Goal: Task Accomplishment & Management: Manage account settings

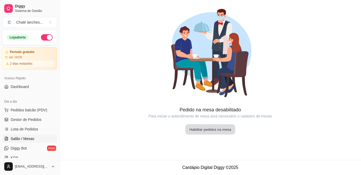
click at [220, 129] on button "Habilitar pedidos na mesa" at bounding box center [210, 130] width 50 height 10
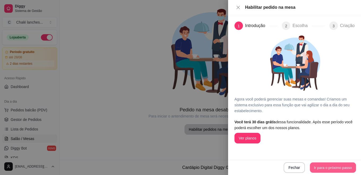
click at [325, 169] on button "Ir para o próximo passo" at bounding box center [333, 168] width 46 height 10
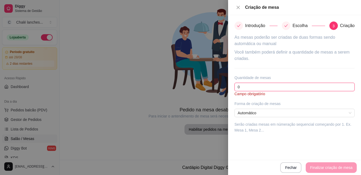
click at [249, 87] on input "0" at bounding box center [294, 87] width 120 height 8
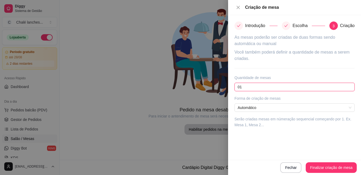
type input "0"
type input "10"
click at [284, 26] on icon "check" at bounding box center [286, 26] width 4 height 4
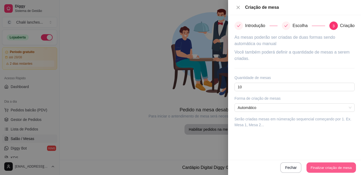
click at [334, 168] on button "Finalizar criação de mesa" at bounding box center [330, 168] width 49 height 10
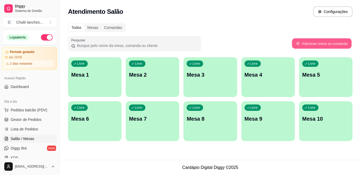
click at [317, 43] on button "Adicionar mesa ou comanda" at bounding box center [320, 43] width 59 height 10
select select "TABLE"
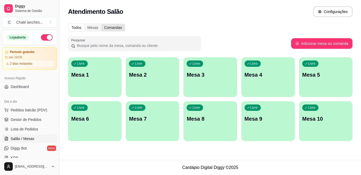
click at [112, 28] on div "Comandas" at bounding box center [113, 27] width 24 height 7
click at [101, 24] on input "Comandas" at bounding box center [101, 24] width 0 height 0
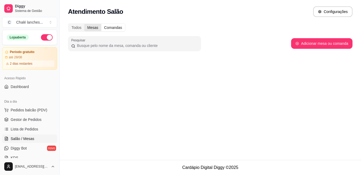
click at [91, 25] on div "Mesas" at bounding box center [92, 27] width 17 height 7
click at [84, 24] on input "Mesas" at bounding box center [84, 24] width 0 height 0
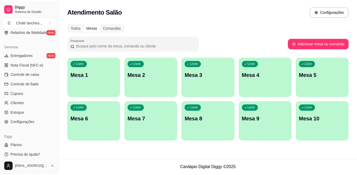
scroll to position [213, 0]
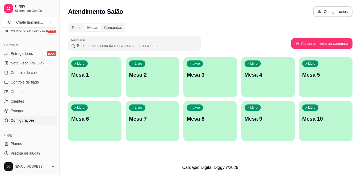
click at [26, 119] on span "Configurações" at bounding box center [23, 120] width 24 height 5
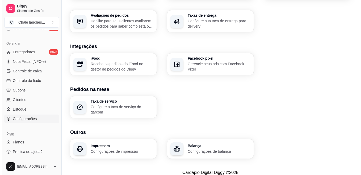
scroll to position [199, 0]
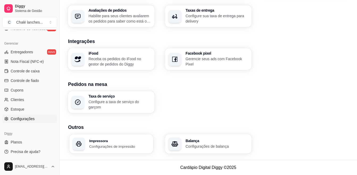
click at [104, 148] on p "Configurações de impressão" at bounding box center [119, 146] width 61 height 5
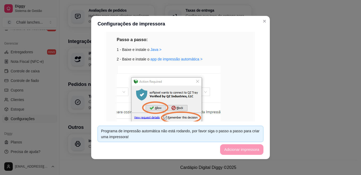
scroll to position [0, 0]
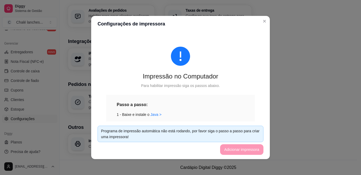
click at [243, 152] on footer "Programa de impressão automática não está rodando, por favor siga o passo a pas…" at bounding box center [180, 141] width 178 height 38
click at [151, 115] on link "Java >" at bounding box center [155, 115] width 11 height 4
click at [237, 151] on footer "Programa de impressão automática não está rodando, por favor siga o passo a pas…" at bounding box center [180, 141] width 178 height 38
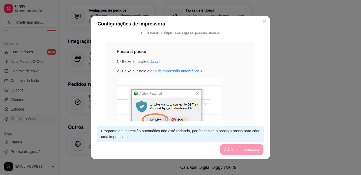
scroll to position [64, 0]
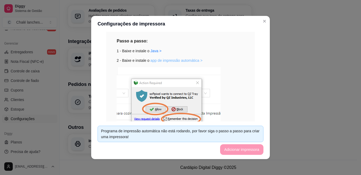
click at [170, 59] on link "app de impressão automática >" at bounding box center [176, 60] width 52 height 4
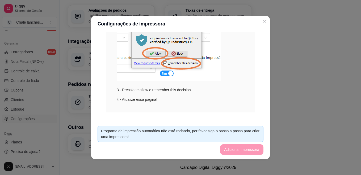
scroll to position [122, 0]
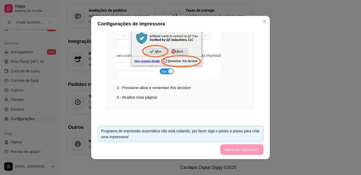
click at [167, 72] on img at bounding box center [169, 44] width 104 height 70
click at [147, 99] on div "4 - Atualize essa página!" at bounding box center [180, 98] width 127 height 6
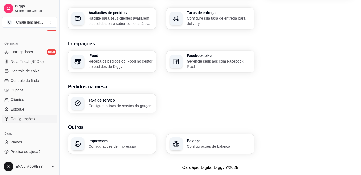
scroll to position [197, 0]
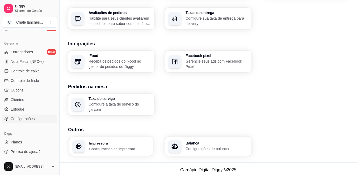
click at [97, 144] on h3 "Impressora" at bounding box center [119, 143] width 61 height 4
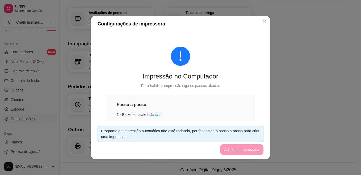
click at [219, 130] on div "Programa de impressão automática não está rodando, por favor siga o passo a pas…" at bounding box center [180, 134] width 159 height 12
click at [152, 115] on link "Java >" at bounding box center [155, 115] width 11 height 4
click at [197, 134] on div "Programa de impressão automática não está rodando, por favor siga o passo a pas…" at bounding box center [180, 134] width 159 height 12
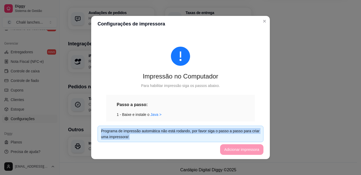
click at [197, 134] on div "Programa de impressão automática não está rodando, por favor siga o passo a pas…" at bounding box center [180, 134] width 159 height 12
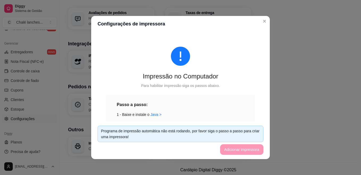
drag, startPoint x: 197, startPoint y: 134, endPoint x: 245, endPoint y: 75, distance: 76.2
click at [245, 75] on div "Impressão no Computador" at bounding box center [180, 76] width 149 height 8
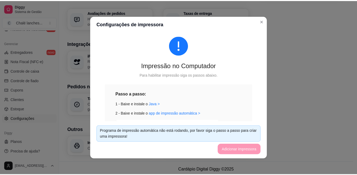
scroll to position [21, 0]
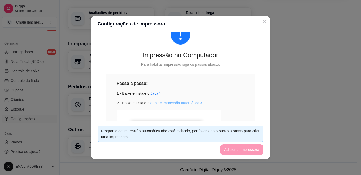
click at [180, 104] on link "app de impressão automática >" at bounding box center [176, 103] width 52 height 4
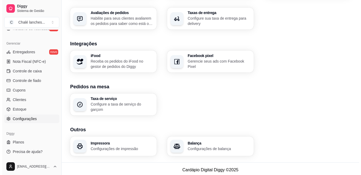
scroll to position [199, 0]
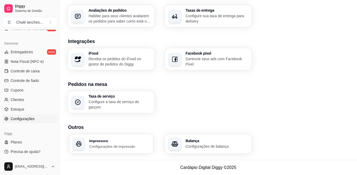
click at [108, 140] on h3 "Impressora" at bounding box center [119, 141] width 61 height 4
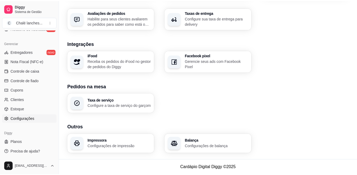
scroll to position [197, 0]
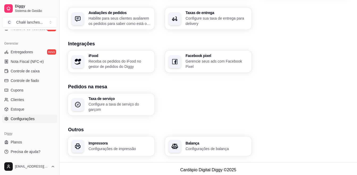
drag, startPoint x: 355, startPoint y: 13, endPoint x: 252, endPoint y: 0, distance: 103.9
click at [22, 117] on span "Configurações" at bounding box center [23, 118] width 24 height 5
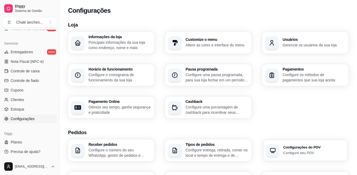
click at [297, 152] on p "Configure seu PDV" at bounding box center [313, 152] width 61 height 5
click at [250, 63] on div "Informações da loja Principais informações da sua loja como endereço, nome e ma…" at bounding box center [208, 75] width 280 height 87
click at [271, 71] on div "button" at bounding box center [271, 75] width 13 height 13
click at [271, 71] on div "button" at bounding box center [272, 75] width 13 height 13
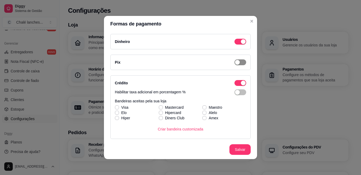
click at [235, 63] on div "button" at bounding box center [237, 62] width 5 height 5
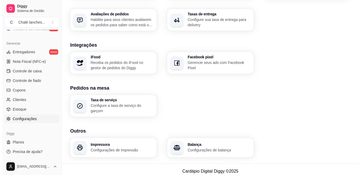
scroll to position [199, 0]
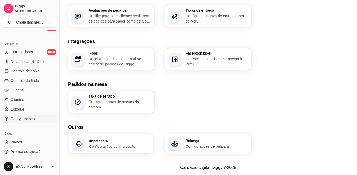
click at [106, 144] on p "Configurações de impressão" at bounding box center [119, 146] width 61 height 5
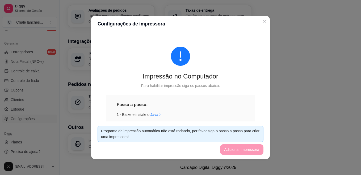
click at [239, 151] on footer "Programa de impressão automática não está rodando, por favor siga o passo a pas…" at bounding box center [180, 141] width 178 height 38
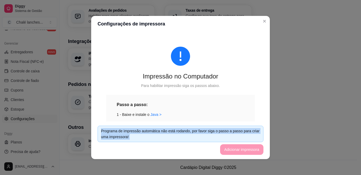
click at [239, 151] on footer "Programa de impressão automática não está rodando, por favor siga o passo a pas…" at bounding box center [180, 141] width 178 height 38
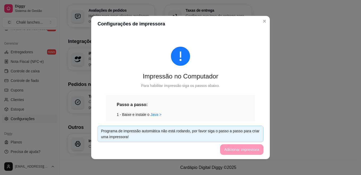
click at [239, 151] on footer "Programa de impressão automática não está rodando, por favor siga o passo a pas…" at bounding box center [180, 141] width 178 height 38
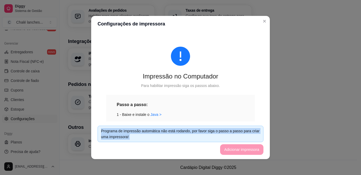
click at [239, 151] on footer "Programa de impressão automática não está rodando, por favor siga o passo a pas…" at bounding box center [180, 141] width 178 height 38
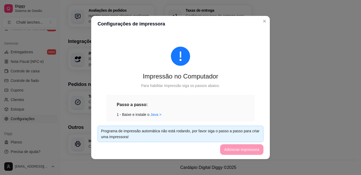
click at [216, 67] on div "Impressão no Computador Para habilitar impressão siga os passos abaixo. Passo a…" at bounding box center [180, 139] width 166 height 211
click at [242, 41] on div "Impressão no Computador Para habilitar impressão siga os passos abaixo. Passo a…" at bounding box center [180, 139] width 166 height 211
click at [233, 154] on footer "Programa de impressão automática não está rodando, por favor siga o passo a pas…" at bounding box center [180, 141] width 178 height 38
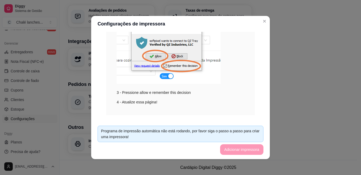
scroll to position [125, 0]
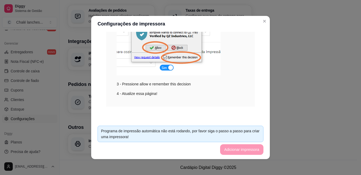
click at [264, 100] on div "Configurações de impressora Impressão no Computador Para habilitar impressão si…" at bounding box center [180, 87] width 361 height 175
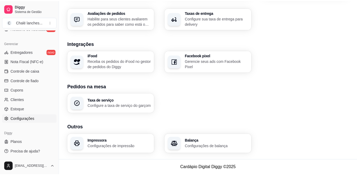
scroll to position [197, 0]
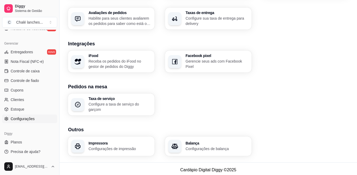
click at [97, 139] on div "Impressora Configurações de impressão" at bounding box center [111, 146] width 86 height 19
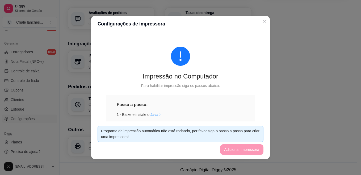
click at [153, 115] on link "Java >" at bounding box center [155, 115] width 11 height 4
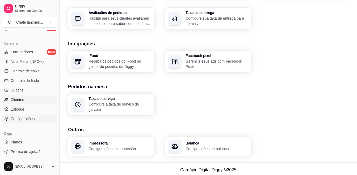
click at [33, 99] on link "Clientes" at bounding box center [29, 100] width 55 height 8
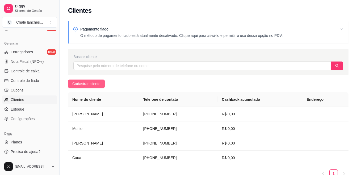
click at [88, 83] on span "Cadastrar cliente" at bounding box center [86, 84] width 28 height 6
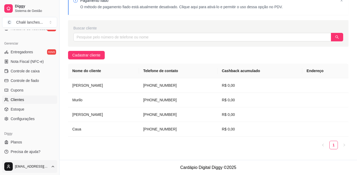
click at [54, 147] on html "Diggy Sistema de Gestão C Chalé lanches ... Loja aberta Período gratuito até 28…" at bounding box center [178, 58] width 357 height 175
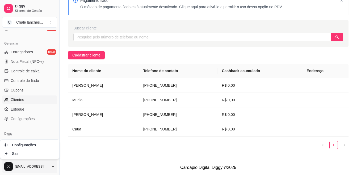
click at [54, 147] on html "Diggy Sistema de Gestão C Chalé lanches ... Loja aberta Período gratuito até 28…" at bounding box center [180, 58] width 361 height 175
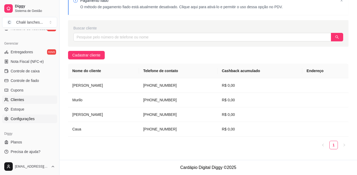
click at [28, 118] on span "Configurações" at bounding box center [23, 118] width 24 height 5
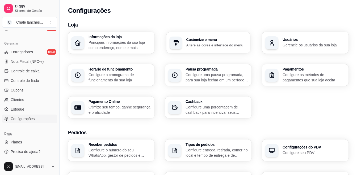
click at [192, 47] on p "Altere as cores e interface do menu" at bounding box center [216, 44] width 61 height 5
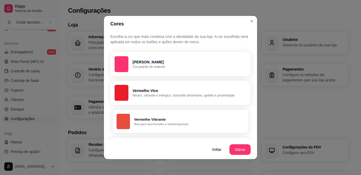
click at [154, 119] on p "Vermelho Vibrante" at bounding box center [189, 119] width 110 height 5
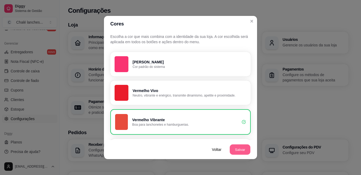
click at [236, 148] on button "Salvar" at bounding box center [239, 150] width 21 height 10
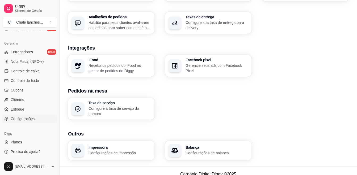
scroll to position [199, 0]
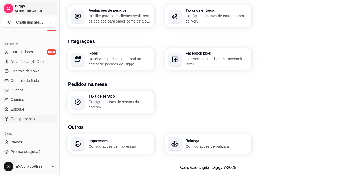
click at [25, 11] on span "Sistema de Gestão" at bounding box center [35, 11] width 40 height 4
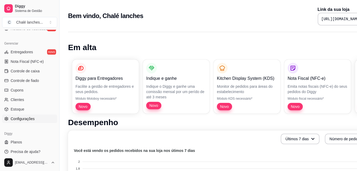
click at [25, 117] on span "Configurações" at bounding box center [23, 118] width 24 height 5
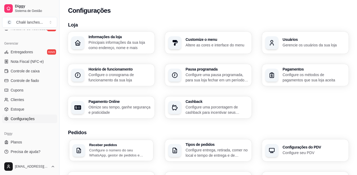
click at [105, 148] on p "Configure o número do seu WhatsApp, gestor de pedidos e outros" at bounding box center [119, 153] width 61 height 10
click at [207, 45] on p "Altere as cores e interface do menu" at bounding box center [216, 44] width 61 height 5
click at [302, 47] on p "Gerencie os usuários da sua loja" at bounding box center [313, 44] width 61 height 5
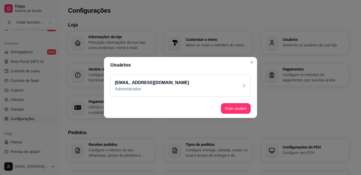
click at [191, 85] on div "[EMAIL_ADDRESS][DOMAIN_NAME] Administrador" at bounding box center [180, 86] width 140 height 22
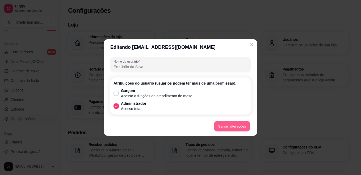
click at [237, 125] on button "Salvar alterações" at bounding box center [232, 126] width 36 height 10
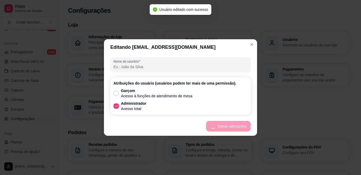
click at [147, 65] on input "Nome do usurário" at bounding box center [180, 66] width 134 height 5
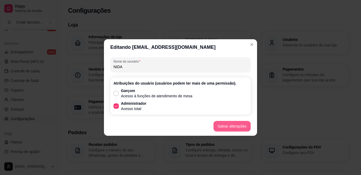
type input "NIDA"
click at [231, 126] on button "Salvar alterações" at bounding box center [231, 126] width 37 height 11
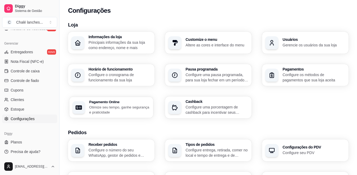
click at [107, 105] on p "Otimize seu tempo, ganhe segurança e praticidade" at bounding box center [119, 110] width 61 height 10
select select "4.98"
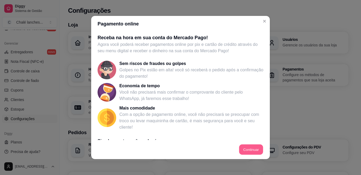
click at [250, 146] on button "Continuar" at bounding box center [251, 150] width 24 height 10
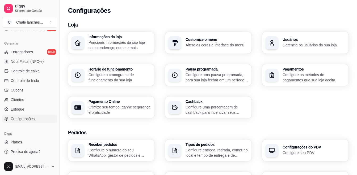
click at [111, 41] on p "Principais informações da sua loja como endereço, nome e mais" at bounding box center [119, 45] width 63 height 11
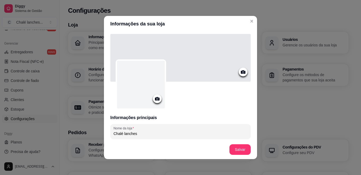
click at [241, 73] on icon at bounding box center [243, 71] width 5 height 3
click at [156, 99] on circle at bounding box center [156, 98] width 1 height 1
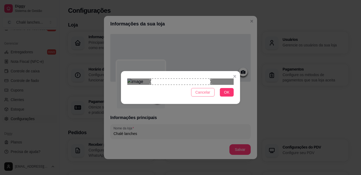
click at [205, 95] on span "Cancelar" at bounding box center [202, 92] width 15 height 6
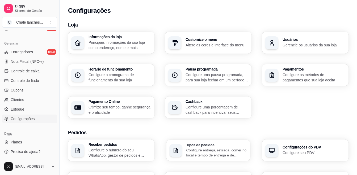
click at [211, 146] on h3 "Tipos de pedidos" at bounding box center [216, 145] width 61 height 4
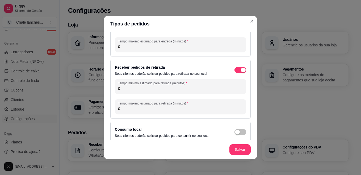
scroll to position [41, 0]
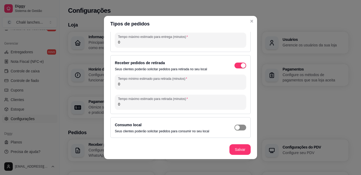
click at [235, 126] on div "button" at bounding box center [237, 127] width 5 height 5
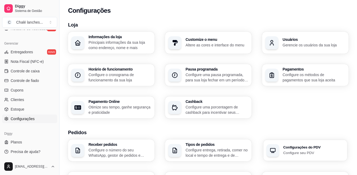
click at [298, 149] on h3 "Configurações do PDV" at bounding box center [313, 148] width 61 height 4
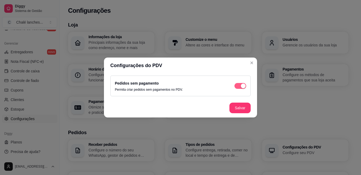
click at [242, 86] on div "button" at bounding box center [243, 86] width 5 height 5
click at [241, 107] on button "Salvar" at bounding box center [239, 108] width 21 height 11
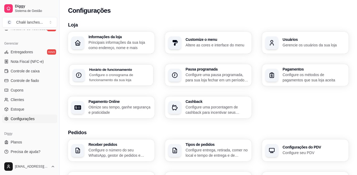
click at [109, 74] on p "Configure o cronograma de funcionamento da sua loja" at bounding box center [119, 77] width 61 height 10
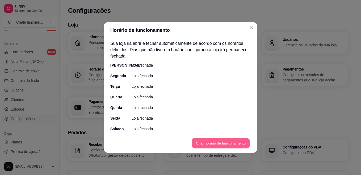
click at [217, 145] on button "Criar horário de funcionamento" at bounding box center [220, 143] width 58 height 10
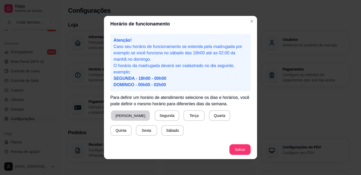
click at [121, 114] on button "[PERSON_NAME]" at bounding box center [130, 116] width 39 height 10
click at [182, 115] on button "Terça" at bounding box center [192, 116] width 21 height 10
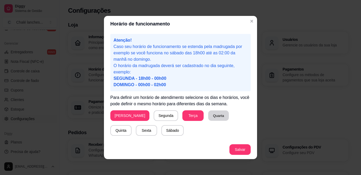
click at [208, 115] on button "Quarta" at bounding box center [218, 116] width 21 height 10
click at [131, 126] on button "Quinta" at bounding box center [120, 131] width 21 height 10
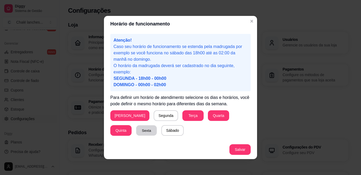
click at [136, 131] on button "Sexta" at bounding box center [146, 131] width 21 height 10
click at [161, 128] on button "Sábado" at bounding box center [172, 130] width 22 height 11
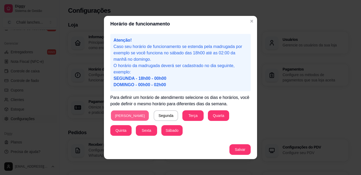
click at [120, 117] on button "[PERSON_NAME]" at bounding box center [130, 116] width 38 height 10
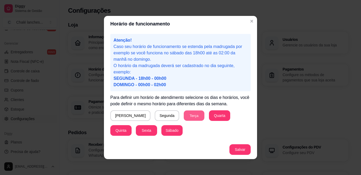
click at [183, 118] on button "Terça" at bounding box center [193, 116] width 21 height 10
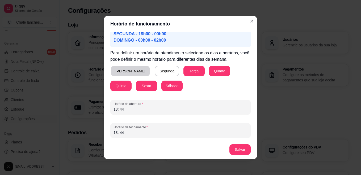
click at [118, 69] on button "[PERSON_NAME]" at bounding box center [130, 71] width 39 height 10
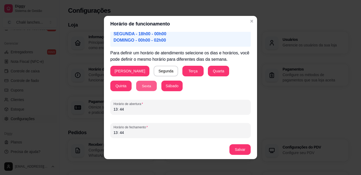
click at [136, 84] on button "Sexta" at bounding box center [146, 86] width 21 height 10
click at [161, 87] on button "Sábado" at bounding box center [171, 86] width 21 height 10
click at [126, 109] on div "13 : 44" at bounding box center [180, 109] width 134 height 6
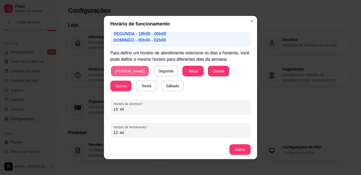
click at [119, 71] on button "[PERSON_NAME]" at bounding box center [130, 71] width 38 height 10
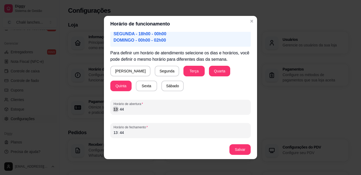
click at [118, 109] on div ":" at bounding box center [119, 109] width 2 height 5
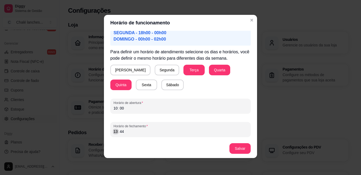
click at [114, 132] on div "13" at bounding box center [115, 131] width 5 height 5
click at [114, 131] on div "12" at bounding box center [115, 131] width 5 height 5
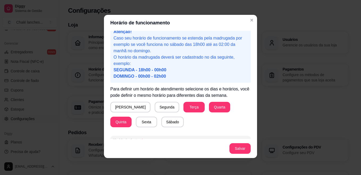
scroll to position [0, 0]
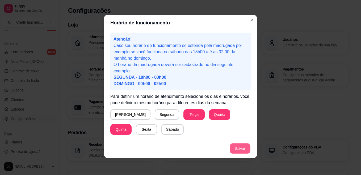
click at [239, 150] on button "Salvar" at bounding box center [239, 149] width 21 height 10
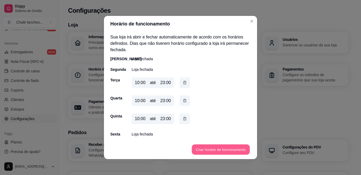
click at [216, 148] on button "Criar horário de funcionamento" at bounding box center [220, 150] width 58 height 10
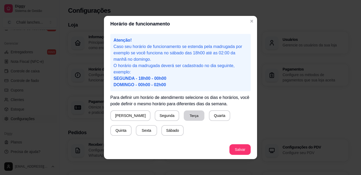
click at [215, 111] on div "Domingo Segunda Terça Quarta Quinta Sexta Sábado" at bounding box center [180, 122] width 140 height 25
click at [183, 113] on button "Terça" at bounding box center [193, 116] width 21 height 10
click at [209, 116] on button "Quarta" at bounding box center [219, 115] width 21 height 11
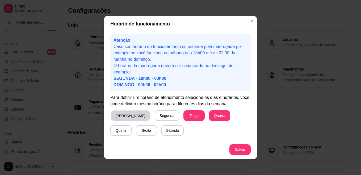
click at [119, 117] on button "[PERSON_NAME]" at bounding box center [130, 116] width 39 height 10
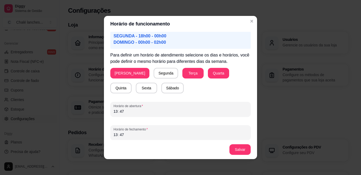
scroll to position [45, 0]
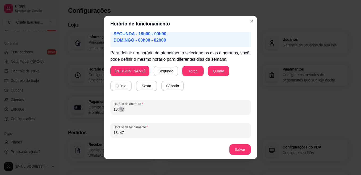
click at [118, 114] on div "Horário de abertura 13 : 47" at bounding box center [180, 107] width 140 height 15
click at [118, 110] on div ":" at bounding box center [119, 109] width 2 height 5
click at [121, 70] on button "[PERSON_NAME]" at bounding box center [130, 71] width 38 height 10
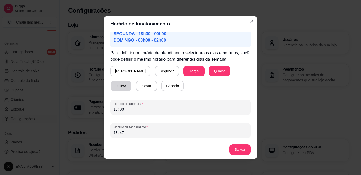
click at [131, 81] on button "Quinta" at bounding box center [120, 86] width 21 height 10
click at [136, 85] on button "Sexta" at bounding box center [146, 86] width 21 height 10
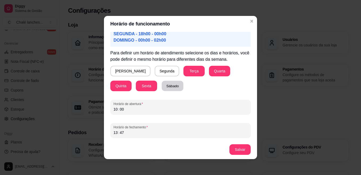
click at [161, 86] on button "Sábado" at bounding box center [172, 86] width 22 height 10
drag, startPoint x: 174, startPoint y: 70, endPoint x: 179, endPoint y: 78, distance: 8.8
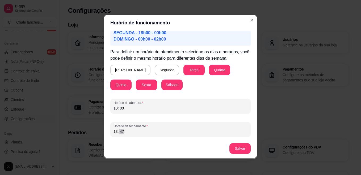
click at [123, 131] on div "13 : 47" at bounding box center [180, 131] width 134 height 6
click at [115, 131] on div "13" at bounding box center [115, 131] width 5 height 5
click at [147, 40] on span "DOMINGO - 00h00 - 02h00" at bounding box center [139, 39] width 52 height 5
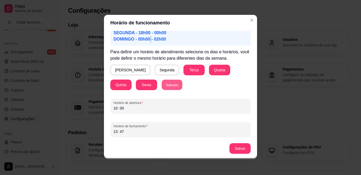
click at [161, 89] on button "Sábado" at bounding box center [171, 85] width 21 height 10
click at [136, 85] on button "Sexta" at bounding box center [146, 85] width 21 height 11
click at [114, 131] on div "13" at bounding box center [115, 131] width 5 height 5
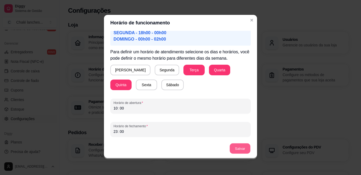
click at [238, 147] on button "Salvar" at bounding box center [239, 149] width 21 height 10
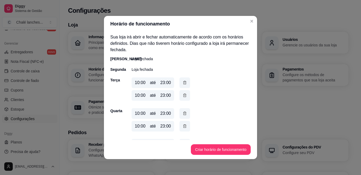
click at [136, 59] on p "Loja fechada" at bounding box center [141, 58] width 21 height 5
click at [152, 56] on div "Sua loja irá abrir e fechar automaticamente de acordo com os horários definidos…" at bounding box center [180, 86] width 153 height 108
click at [182, 94] on icon "button" at bounding box center [184, 96] width 4 height 6
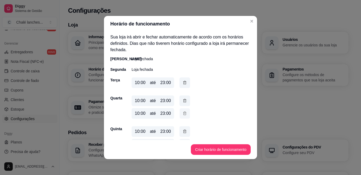
click at [183, 114] on icon "button" at bounding box center [184, 114] width 4 height 6
click at [182, 131] on icon "button" at bounding box center [184, 132] width 4 height 6
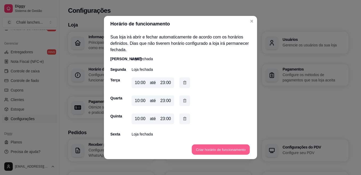
click at [229, 150] on button "Criar horário de funcionamento" at bounding box center [220, 150] width 58 height 10
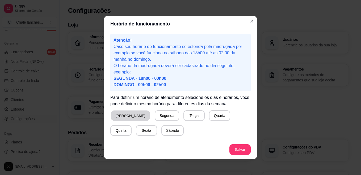
click at [122, 118] on button "[PERSON_NAME]" at bounding box center [130, 116] width 39 height 10
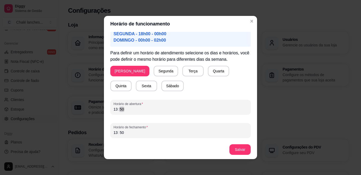
click at [123, 109] on div "13 : 50" at bounding box center [180, 109] width 134 height 6
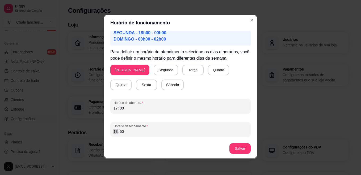
click at [115, 132] on div "13" at bounding box center [115, 131] width 5 height 5
click at [240, 149] on button "Salvar" at bounding box center [239, 149] width 21 height 10
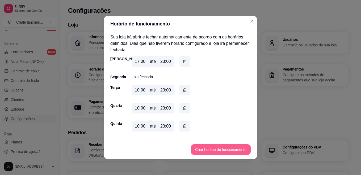
click at [216, 150] on button "Criar horário de funcionamento" at bounding box center [221, 149] width 60 height 11
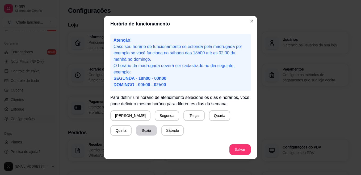
click at [136, 131] on button "Sexta" at bounding box center [146, 131] width 21 height 10
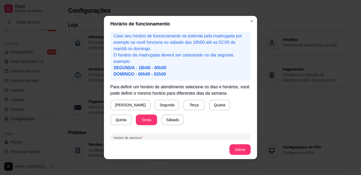
scroll to position [45, 0]
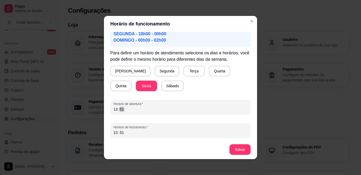
click at [124, 106] on div "13 : 51" at bounding box center [180, 109] width 134 height 6
click at [126, 107] on div "13 : ––" at bounding box center [180, 109] width 134 height 6
click at [122, 112] on div "13 : ––" at bounding box center [180, 109] width 134 height 6
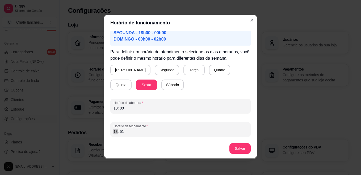
click at [118, 132] on div ":" at bounding box center [119, 131] width 2 height 5
click at [113, 132] on div "04" at bounding box center [115, 131] width 5 height 5
click at [113, 131] on div "04" at bounding box center [115, 131] width 5 height 5
click at [118, 131] on div ":" at bounding box center [119, 131] width 2 height 5
click at [240, 145] on button "Salvar" at bounding box center [239, 149] width 21 height 10
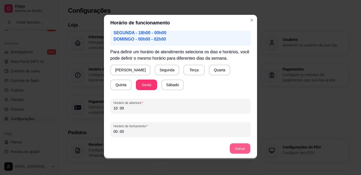
click at [240, 145] on button "Salvar" at bounding box center [239, 149] width 21 height 10
click at [121, 131] on div "00" at bounding box center [121, 131] width 5 height 5
click at [231, 150] on button "Salvar" at bounding box center [239, 149] width 21 height 10
click at [118, 130] on div ":" at bounding box center [119, 131] width 2 height 5
click at [242, 146] on button "Salvar" at bounding box center [239, 149] width 21 height 10
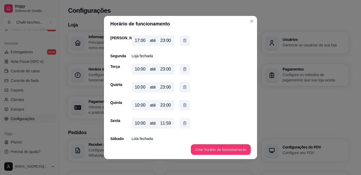
scroll to position [24, 0]
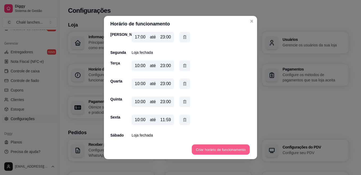
click at [220, 148] on button "Criar horário de funcionamento" at bounding box center [220, 150] width 58 height 10
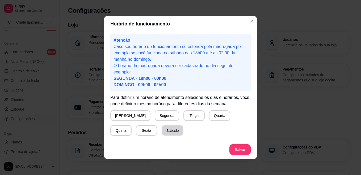
click at [161, 130] on button "Sábado" at bounding box center [172, 131] width 22 height 10
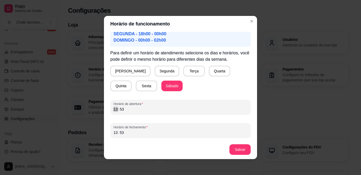
click at [114, 108] on div "13" at bounding box center [115, 109] width 5 height 5
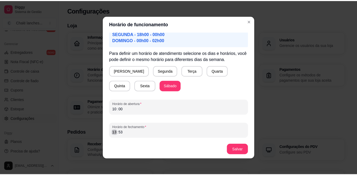
scroll to position [1, 0]
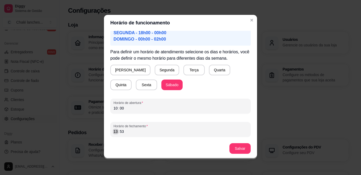
click at [115, 131] on div "13" at bounding box center [115, 131] width 5 height 5
click at [245, 146] on button "Salvar" at bounding box center [239, 149] width 21 height 10
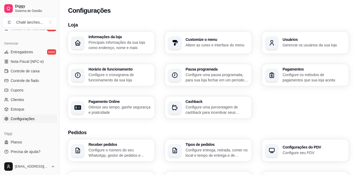
click at [97, 70] on h3 "Horário de funcionamento" at bounding box center [119, 69] width 63 height 4
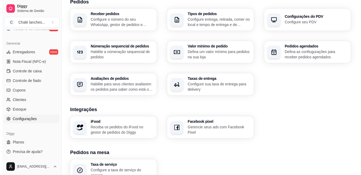
scroll to position [135, 0]
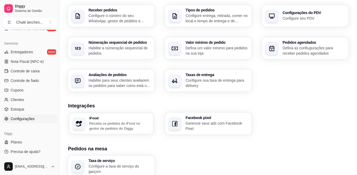
click at [106, 121] on p "Receba os pedidos do iFood no gestor de pedidos do Diggy" at bounding box center [119, 126] width 61 height 10
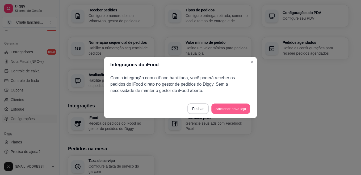
click at [226, 109] on button "Adicionar nova loja" at bounding box center [230, 109] width 39 height 10
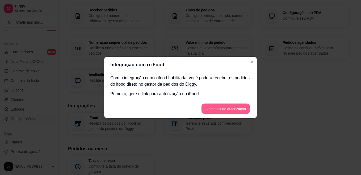
click at [226, 109] on button "Gerar link de autorização" at bounding box center [225, 109] width 49 height 10
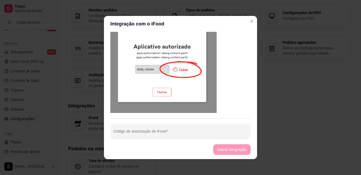
scroll to position [270, 0]
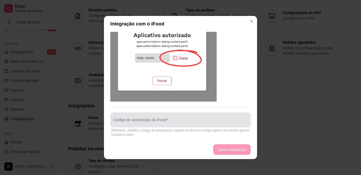
click at [177, 123] on input "Código de autorização do iFood" at bounding box center [180, 121] width 134 height 5
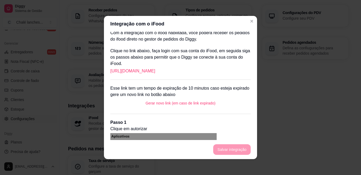
scroll to position [0, 0]
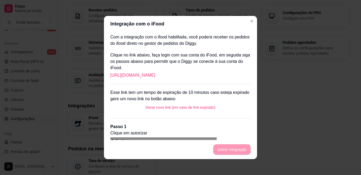
drag, startPoint x: 222, startPoint y: 72, endPoint x: 213, endPoint y: 74, distance: 9.4
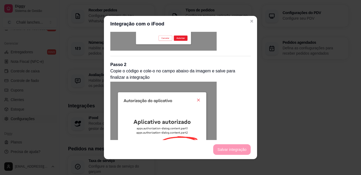
scroll to position [270, 0]
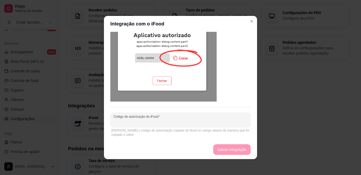
click at [173, 119] on input "Código de autorização do iFood" at bounding box center [180, 121] width 134 height 5
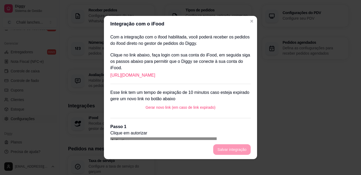
drag, startPoint x: 219, startPoint y: 74, endPoint x: 101, endPoint y: 73, distance: 118.7
click at [101, 73] on div "Integração com o iFood Com a integração com o ifood habilitada, você poderá rec…" at bounding box center [180, 87] width 361 height 175
drag, startPoint x: 101, startPoint y: 73, endPoint x: 125, endPoint y: 75, distance: 24.5
copy link "[URL][DOMAIN_NAME]"
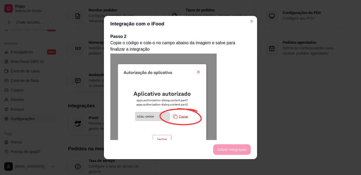
scroll to position [270, 0]
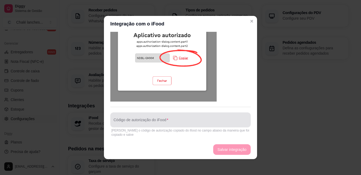
click at [155, 117] on div at bounding box center [180, 120] width 134 height 11
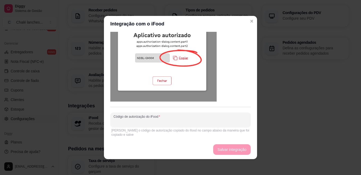
drag, startPoint x: 155, startPoint y: 117, endPoint x: 158, endPoint y: 122, distance: 6.3
paste input "[URL][DOMAIN_NAME]"
type input "[URL][DOMAIN_NAME]"
click at [228, 152] on button "Salvar integração" at bounding box center [231, 150] width 36 height 10
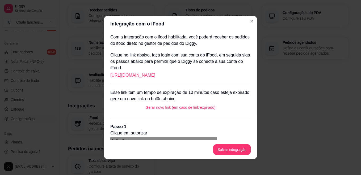
scroll to position [122, 0]
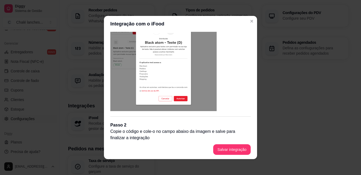
click at [252, 29] on div "Integração com o iFood Com a integração com o ifood habilitada, você poderá rec…" at bounding box center [180, 87] width 361 height 175
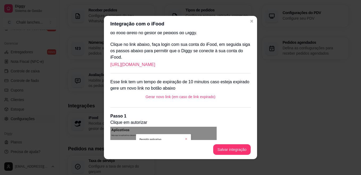
scroll to position [0, 0]
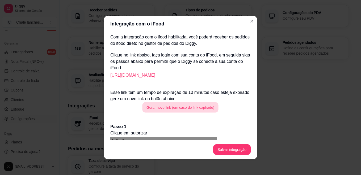
click at [188, 106] on button "Gerar novo link (em caso de link expirado)" at bounding box center [180, 107] width 76 height 10
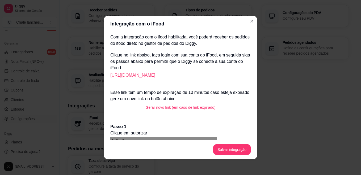
drag, startPoint x: 212, startPoint y: 74, endPoint x: 101, endPoint y: 78, distance: 111.6
click at [101, 78] on div "Integração com o iFood Com a integração com o ifood habilitada, você poderá rec…" at bounding box center [180, 87] width 361 height 175
click at [137, 73] on link "[URL][DOMAIN_NAME]" at bounding box center [132, 75] width 45 height 6
copy link "[URL][DOMAIN_NAME]"
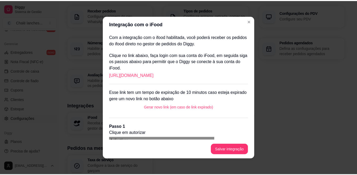
scroll to position [270, 0]
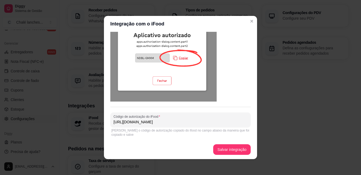
click at [213, 121] on input "[URL][DOMAIN_NAME]" at bounding box center [180, 121] width 134 height 5
type input "h"
paste input "[URL][DOMAIN_NAME]"
type input "[URL][DOMAIN_NAME]"
click at [229, 149] on button "Salvar integração" at bounding box center [231, 150] width 36 height 10
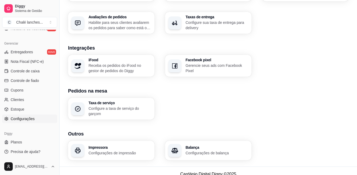
scroll to position [195, 0]
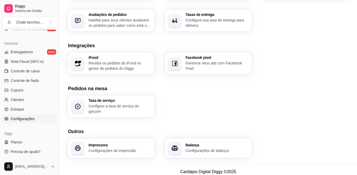
click at [109, 107] on p "Configure a taxa de serviço do garçom" at bounding box center [119, 109] width 63 height 11
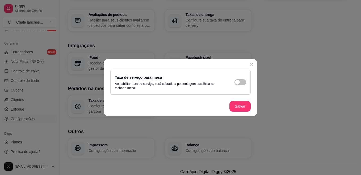
click at [109, 107] on footer "Salvar" at bounding box center [180, 106] width 153 height 19
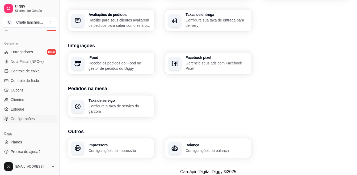
click at [204, 147] on div "Balança Configurações de balança" at bounding box center [216, 148] width 63 height 10
click at [95, 148] on p "Configurações de impressão" at bounding box center [119, 150] width 61 height 5
click at [54, 21] on button "C Chalé lanches ..." at bounding box center [29, 22] width 55 height 11
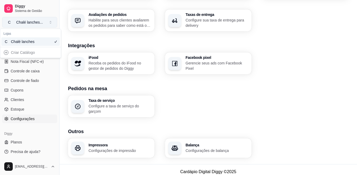
click at [54, 21] on button "C Chalé lanches ..." at bounding box center [29, 22] width 55 height 11
click at [28, 51] on div "Criar Catálogo" at bounding box center [30, 52] width 58 height 8
click at [15, 52] on div "Criar Catálogo" at bounding box center [30, 52] width 58 height 8
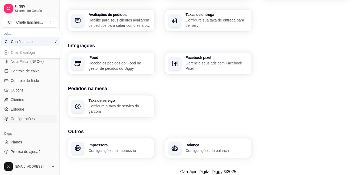
click at [15, 52] on div "Criar Catálogo" at bounding box center [30, 52] width 58 height 8
click at [32, 53] on div "Criar Catálogo" at bounding box center [30, 52] width 58 height 8
click at [54, 42] on icon "Suggestions" at bounding box center [55, 42] width 2 height 2
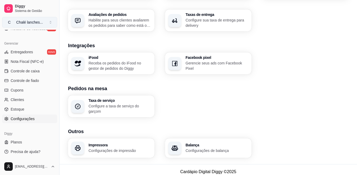
click at [28, 23] on div "Chalé lanches ..." at bounding box center [29, 22] width 27 height 5
